Goal: Task Accomplishment & Management: Manage account settings

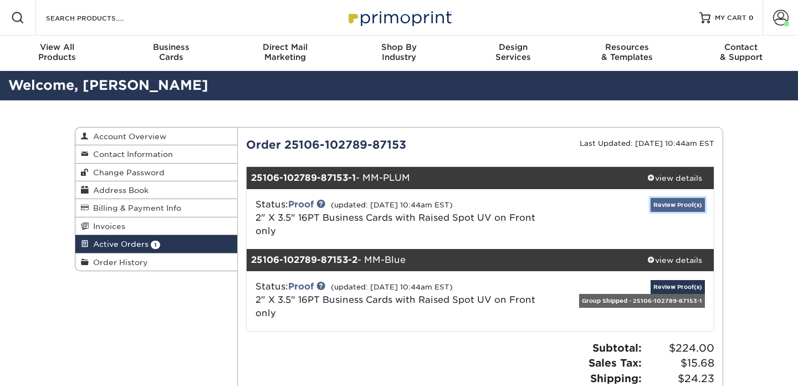
click at [684, 198] on link "Review Proof(s)" at bounding box center [678, 205] width 54 height 14
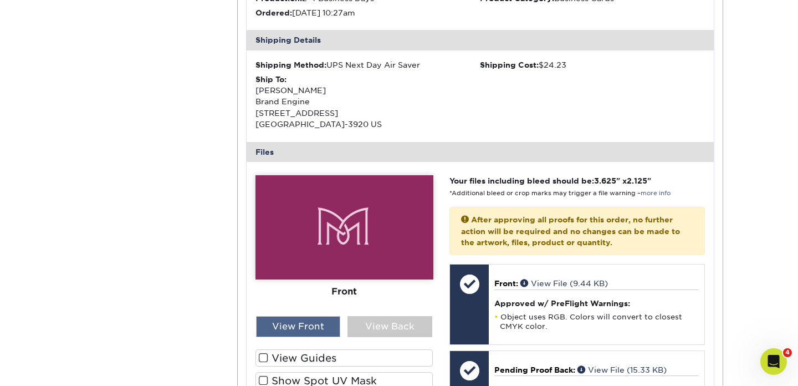
click at [306, 330] on div "View Front" at bounding box center [298, 326] width 85 height 21
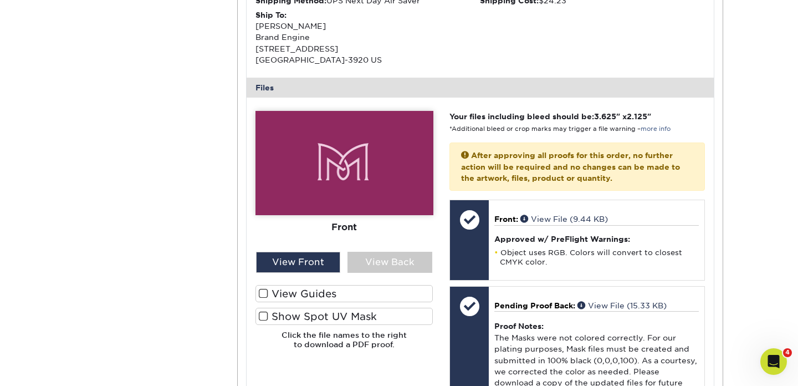
click at [314, 309] on label "Show Spot UV Mask" at bounding box center [344, 316] width 178 height 17
click at [0, 0] on input "Show Spot UV Mask" at bounding box center [0, 0] width 0 height 0
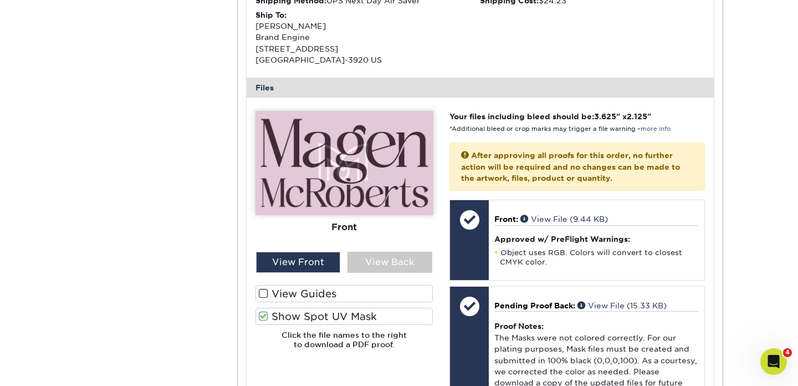
click at [270, 316] on label "Show Spot UV Mask" at bounding box center [344, 316] width 178 height 17
click at [0, 0] on input "Show Spot UV Mask" at bounding box center [0, 0] width 0 height 0
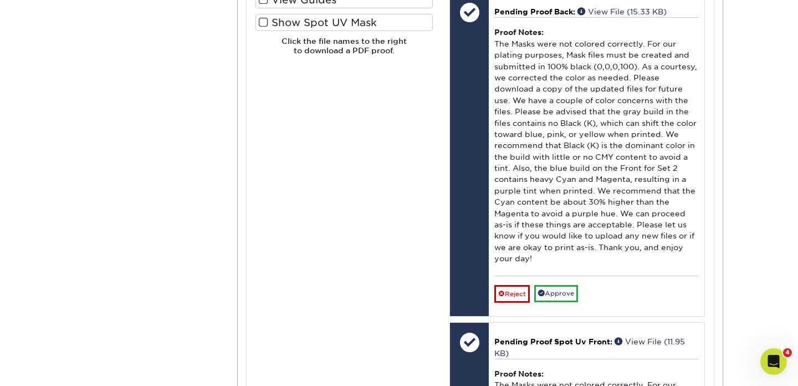
scroll to position [691, 0]
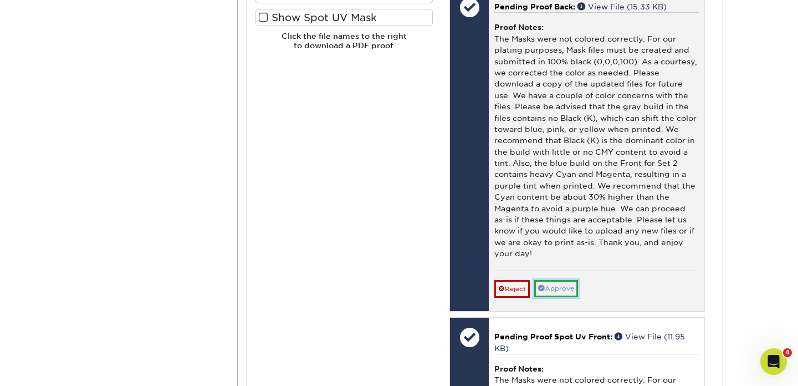
click at [569, 287] on link "Approve" at bounding box center [556, 288] width 44 height 17
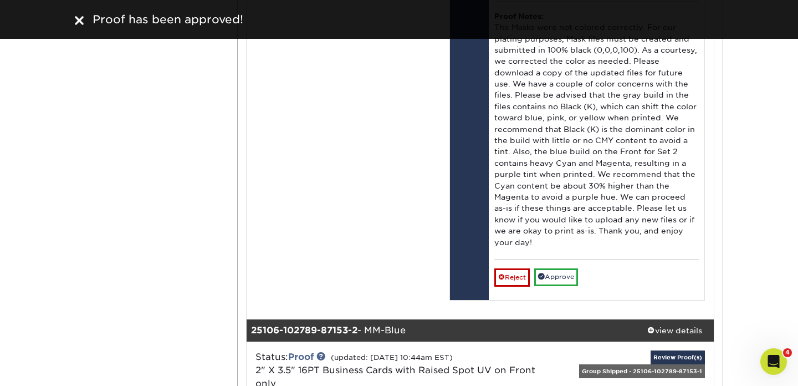
scroll to position [1027, 0]
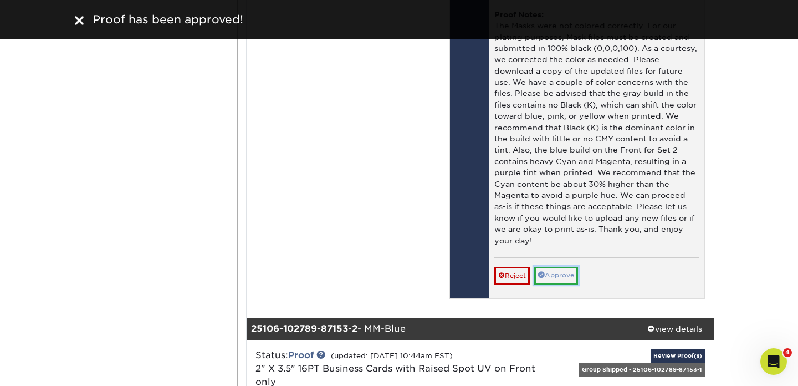
click at [565, 279] on link "Approve" at bounding box center [556, 275] width 44 height 17
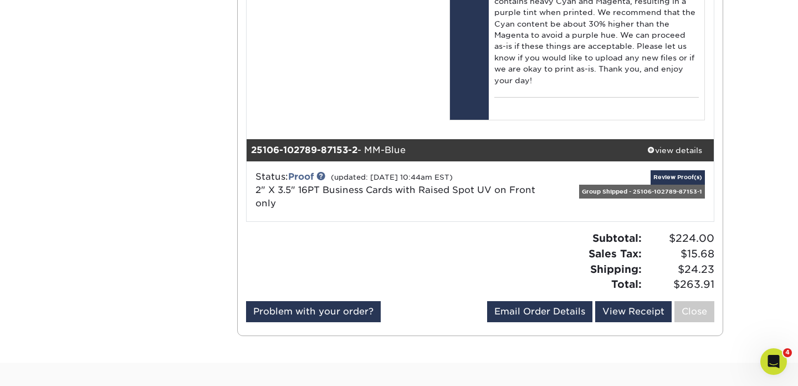
scroll to position [1189, 0]
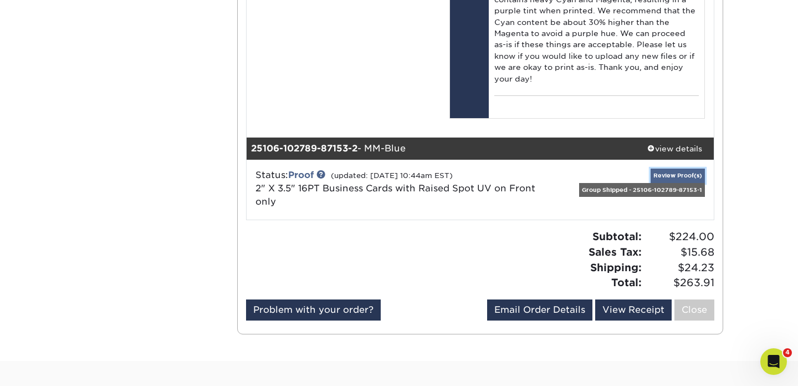
click at [686, 175] on link "Review Proof(s)" at bounding box center [678, 175] width 54 height 14
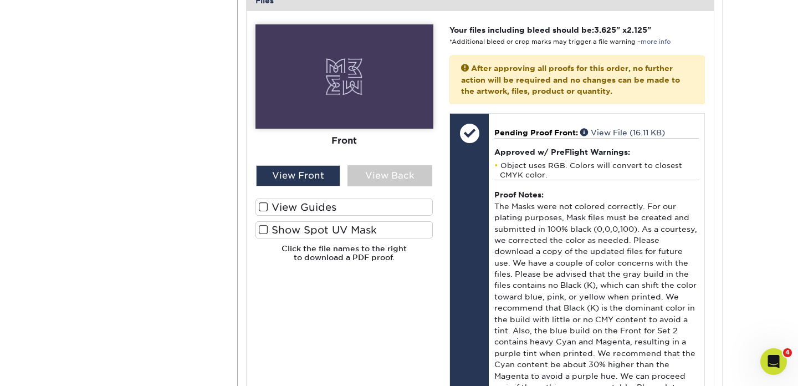
scroll to position [1623, 0]
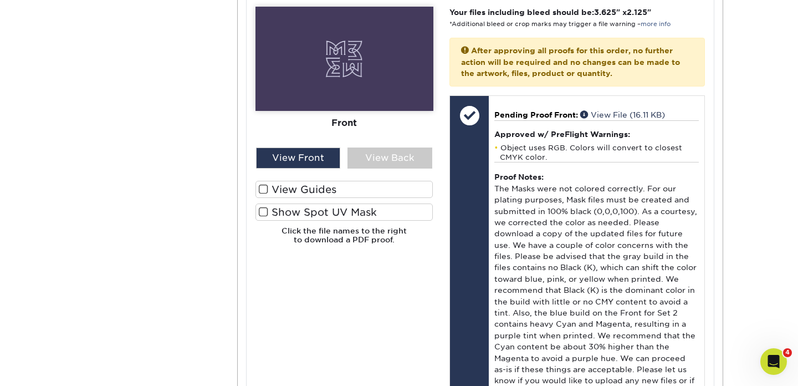
click at [284, 209] on label "Show Spot UV Mask" at bounding box center [344, 211] width 178 height 17
click at [0, 0] on input "Show Spot UV Mask" at bounding box center [0, 0] width 0 height 0
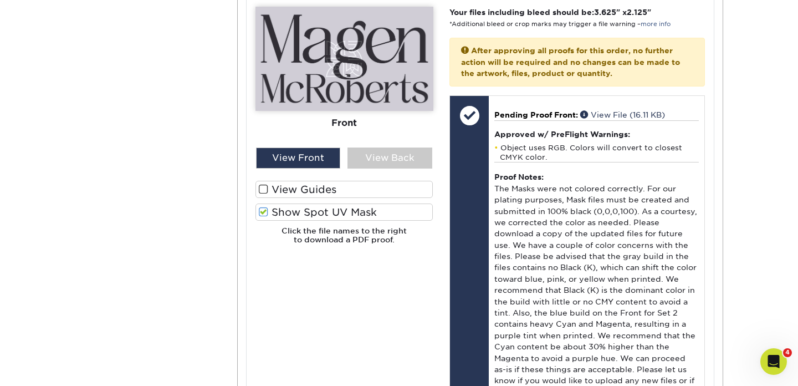
click at [284, 209] on label "Show Spot UV Mask" at bounding box center [344, 211] width 178 height 17
click at [0, 0] on input "Show Spot UV Mask" at bounding box center [0, 0] width 0 height 0
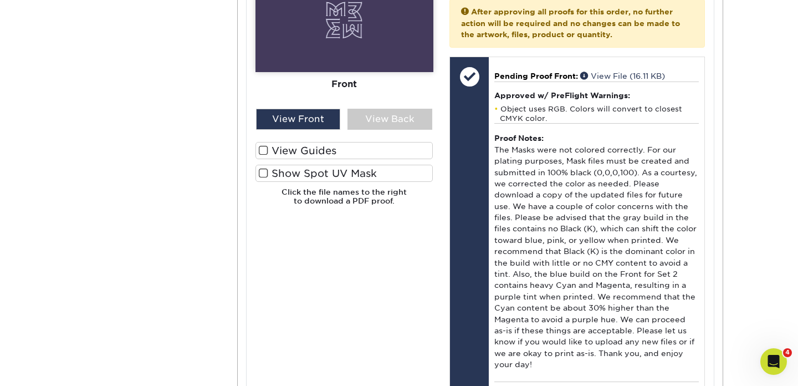
scroll to position [1507, 0]
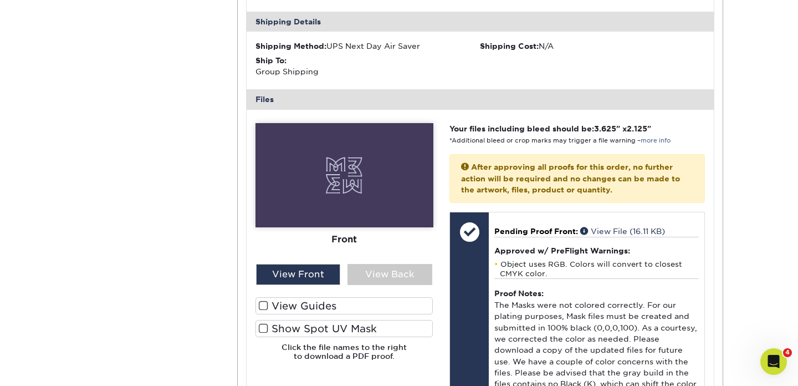
click at [299, 325] on label "Show Spot UV Mask" at bounding box center [344, 328] width 178 height 17
click at [0, 0] on input "Show Spot UV Mask" at bounding box center [0, 0] width 0 height 0
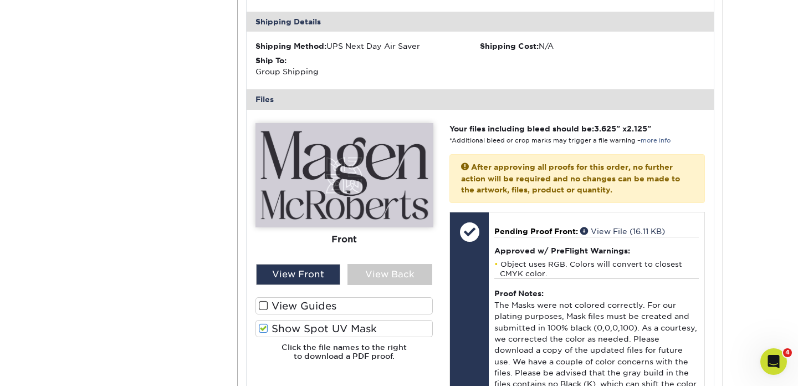
click at [299, 325] on label "Show Spot UV Mask" at bounding box center [344, 328] width 178 height 17
click at [0, 0] on input "Show Spot UV Mask" at bounding box center [0, 0] width 0 height 0
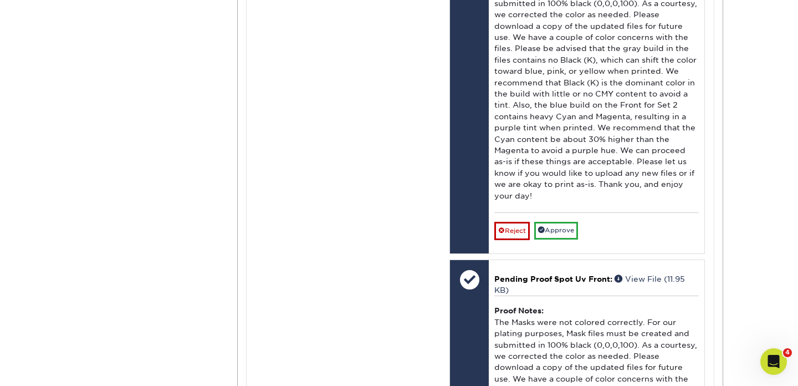
scroll to position [2229, 0]
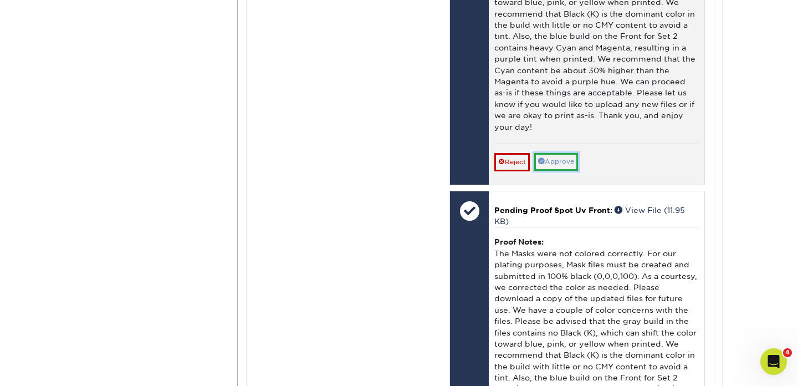
click at [547, 159] on link "Approve" at bounding box center [556, 161] width 44 height 17
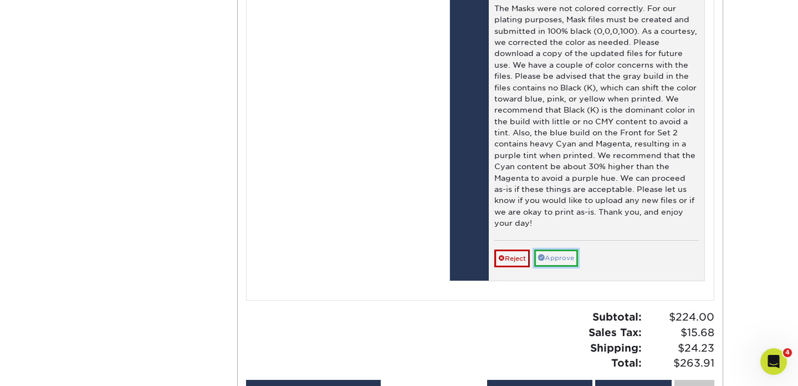
click at [553, 254] on link "Approve" at bounding box center [556, 257] width 44 height 17
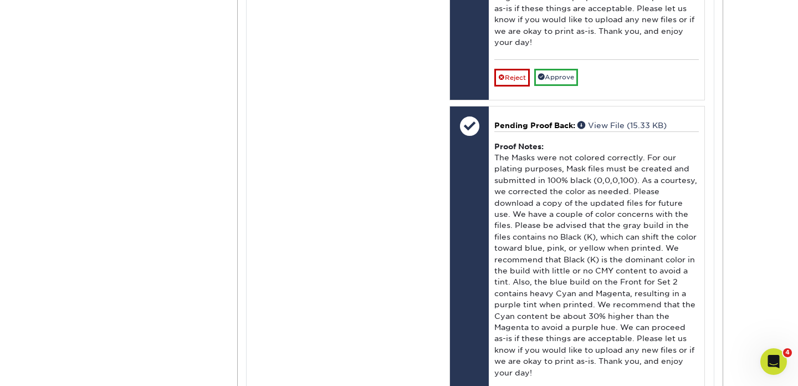
scroll to position [1980, 0]
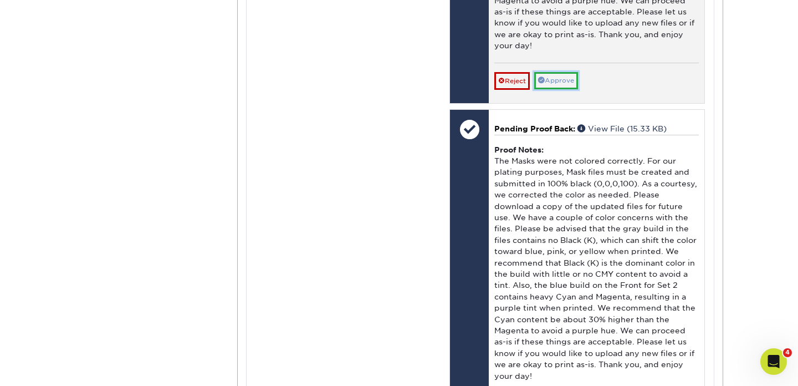
click at [560, 84] on link "Approve" at bounding box center [556, 80] width 44 height 17
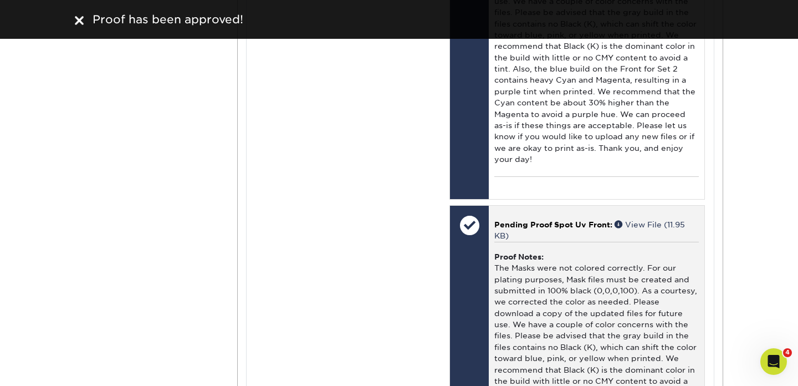
scroll to position [740, 0]
